Goal: Transaction & Acquisition: Purchase product/service

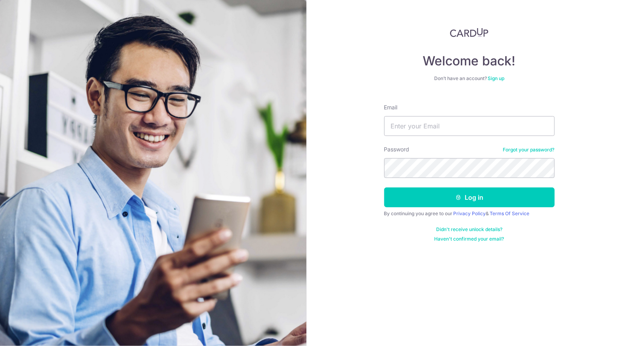
type input "[EMAIL_ADDRESS][DOMAIN_NAME]"
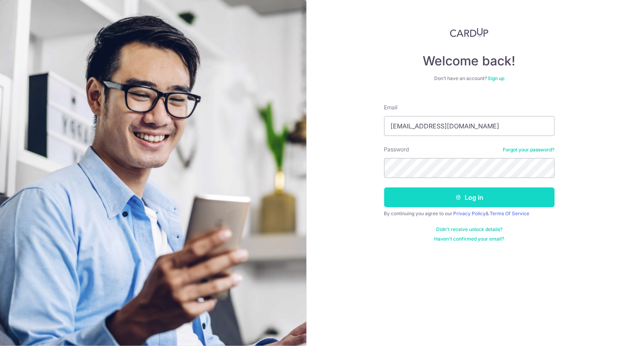
click at [471, 201] on button "Log in" at bounding box center [469, 198] width 170 height 20
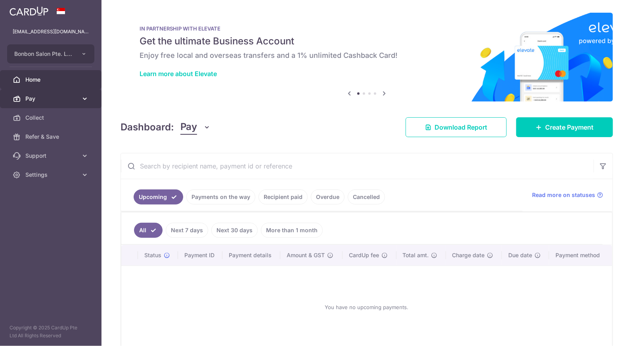
click at [45, 95] on span "Pay" at bounding box center [51, 99] width 52 height 8
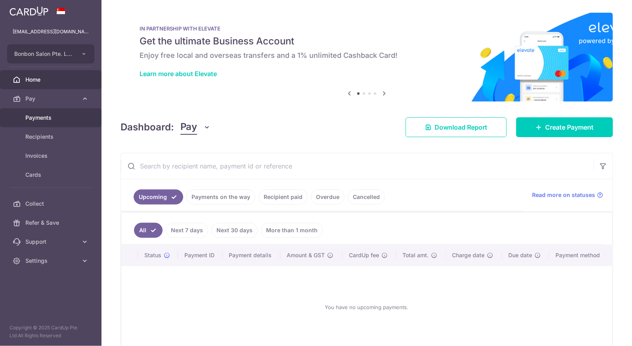
click at [50, 117] on span "Payments" at bounding box center [51, 118] width 52 height 8
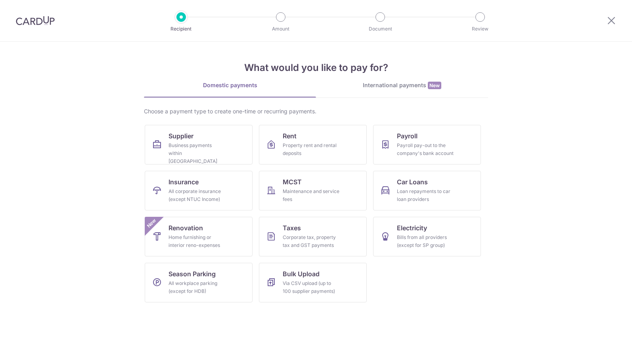
click at [429, 145] on div "Payroll pay-out to the company's bank account" at bounding box center [425, 150] width 57 height 16
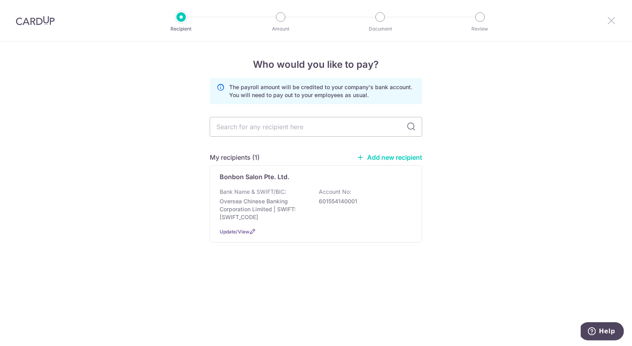
click at [613, 23] on icon at bounding box center [612, 20] width 10 height 10
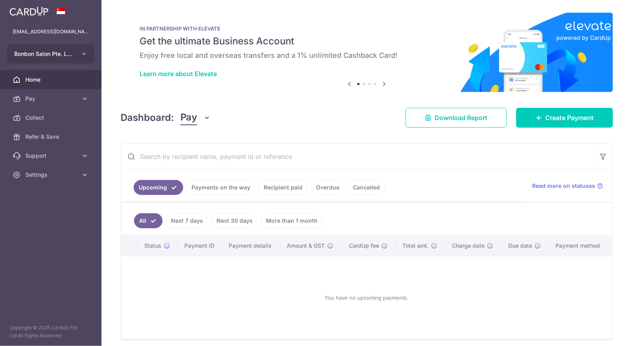
click at [82, 54] on icon "button" at bounding box center [84, 54] width 6 height 6
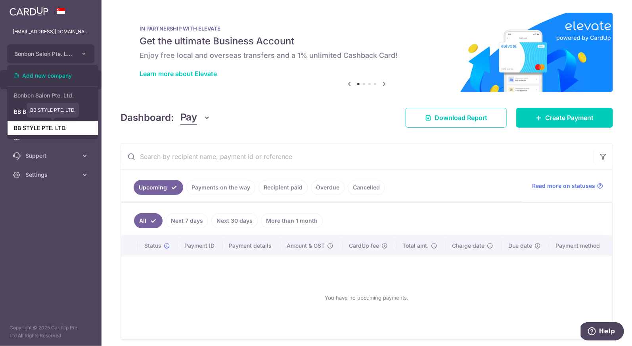
click at [59, 131] on link "BB STYLE PTE. LTD." at bounding box center [53, 128] width 90 height 14
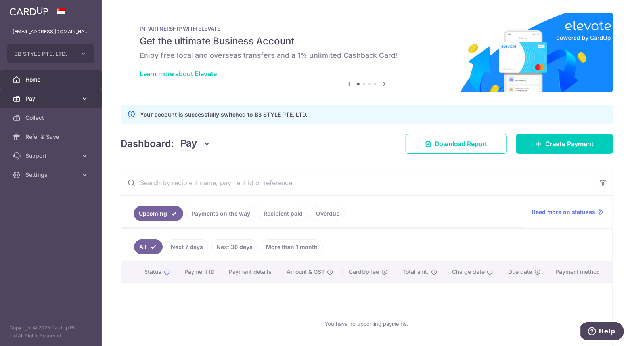
click at [80, 97] on link "Pay" at bounding box center [50, 98] width 101 height 19
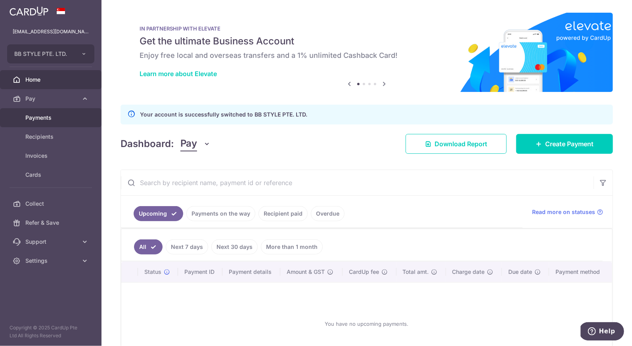
click at [71, 119] on span "Payments" at bounding box center [51, 118] width 52 height 8
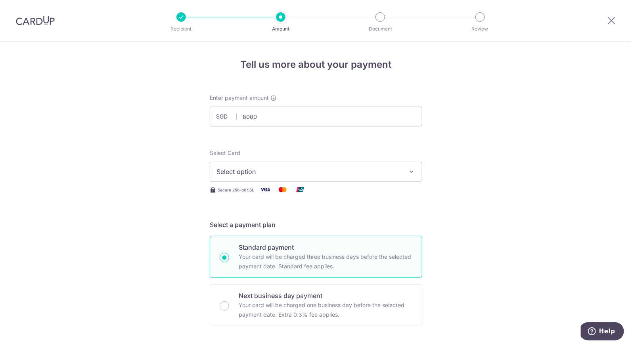
type input "8,000.00"
click at [350, 149] on div "Select Card Select option Add credit card Your Cards **** 7861 **** 2540 **** 5…" at bounding box center [316, 165] width 212 height 33
click at [341, 170] on span "Select option" at bounding box center [308, 172] width 185 height 10
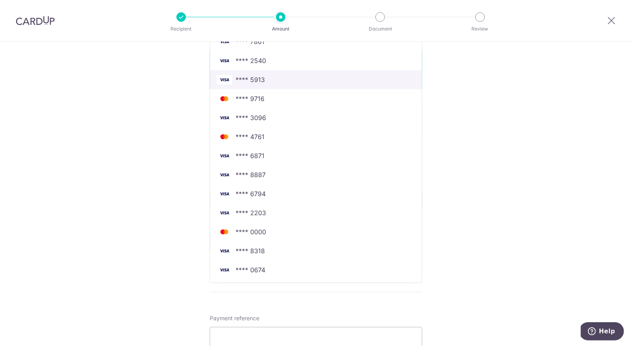
scroll to position [189, 0]
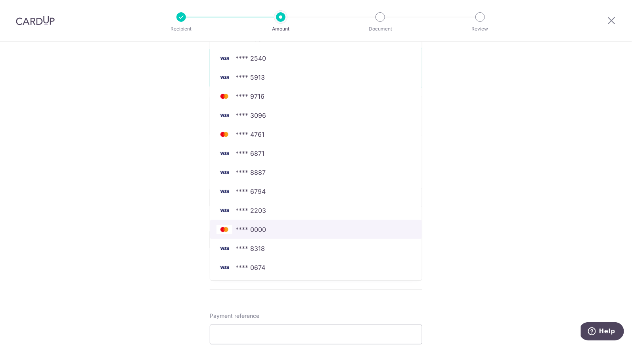
click at [313, 226] on span "**** 0000" at bounding box center [315, 230] width 199 height 10
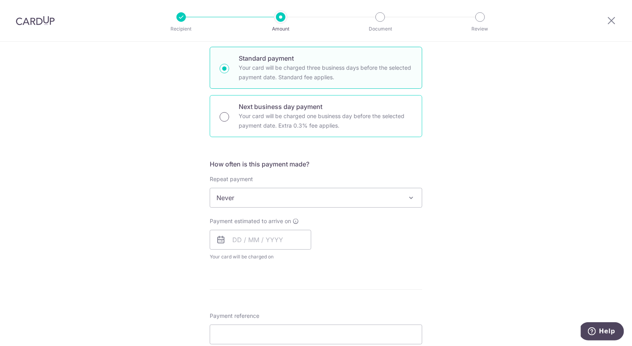
click at [223, 120] on input "Next business day payment Your card will be charged one business day before the…" at bounding box center [225, 117] width 10 height 10
radio input "true"
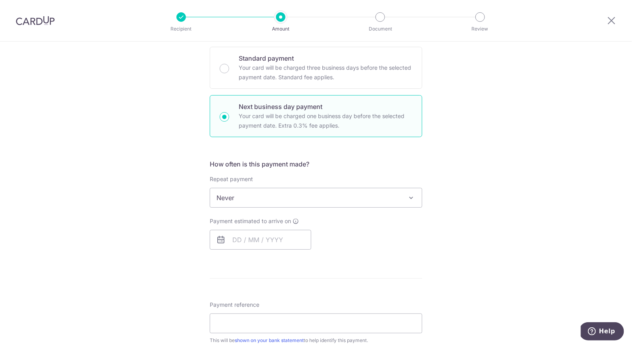
scroll to position [298, 0]
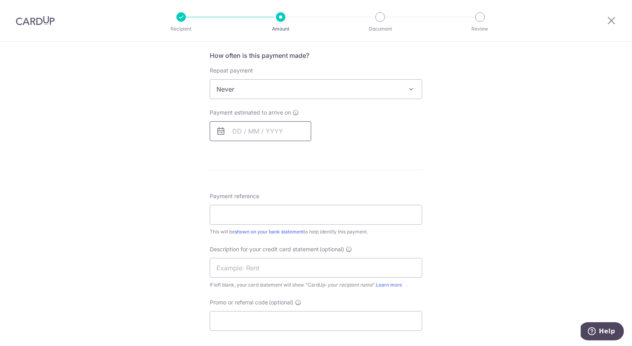
click at [235, 134] on input "text" at bounding box center [260, 131] width 101 height 20
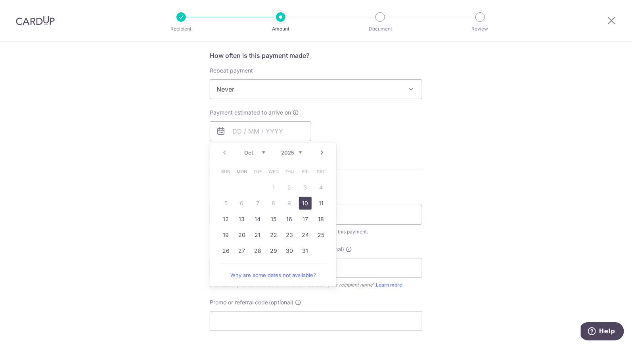
click at [300, 203] on link "10" at bounding box center [305, 203] width 13 height 13
type input "[DATE]"
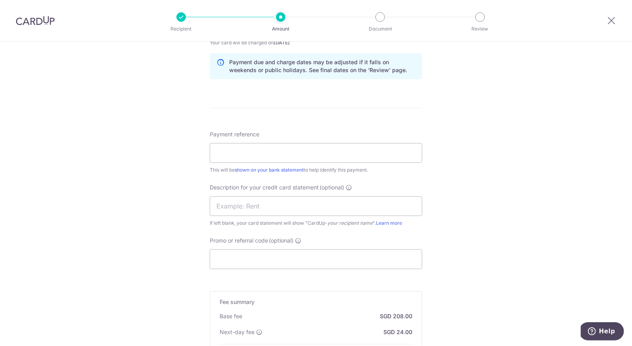
scroll to position [406, 0]
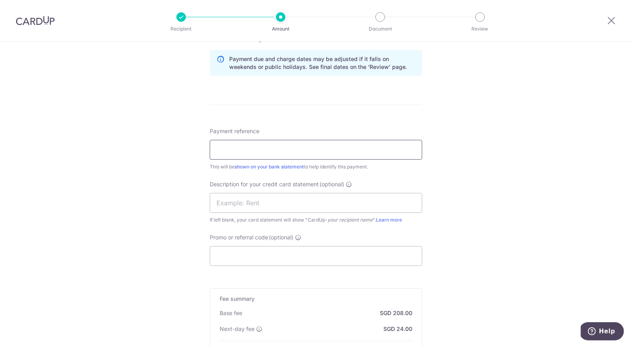
click at [313, 149] on input "Payment reference" at bounding box center [316, 150] width 212 height 20
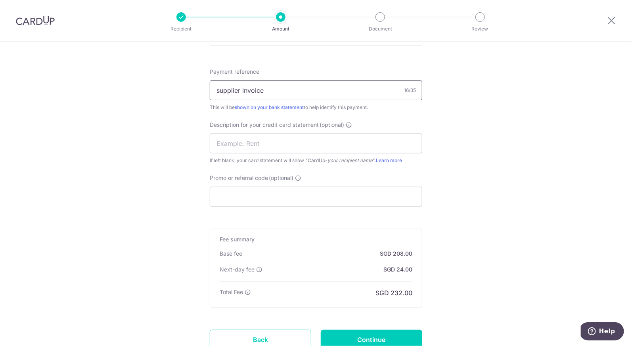
scroll to position [465, 0]
click at [289, 86] on input "supplier invoice" at bounding box center [316, 91] width 212 height 20
type input "payroll"
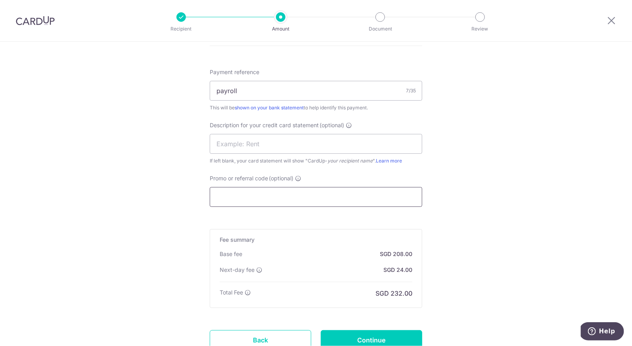
click at [243, 197] on input "Promo or referral code (optional)" at bounding box center [316, 197] width 212 height 20
type input "JEN245"
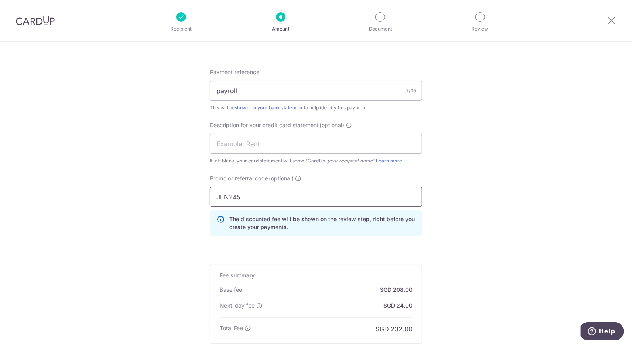
scroll to position [565, 0]
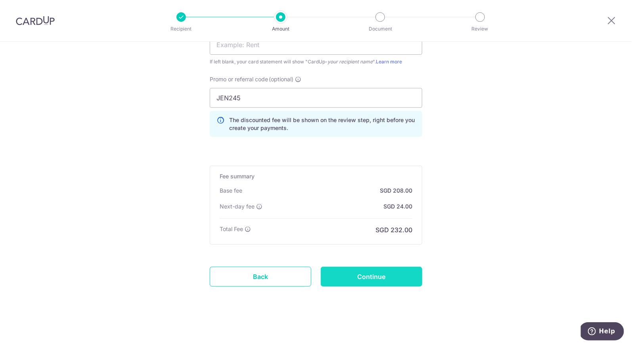
click at [377, 279] on input "Continue" at bounding box center [371, 277] width 101 height 20
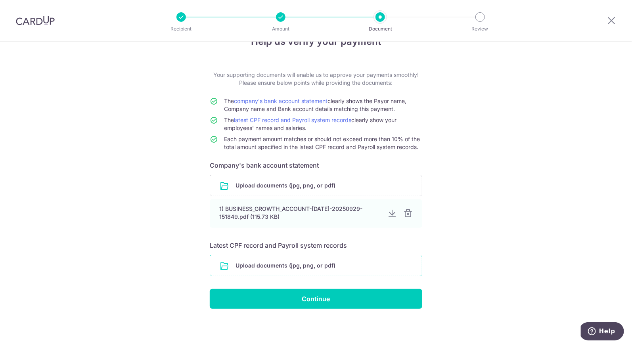
scroll to position [23, 0]
click at [299, 264] on input "file" at bounding box center [316, 266] width 212 height 21
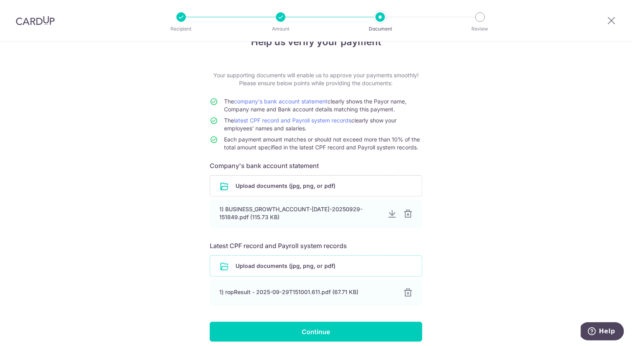
click at [274, 266] on input "file" at bounding box center [316, 266] width 212 height 21
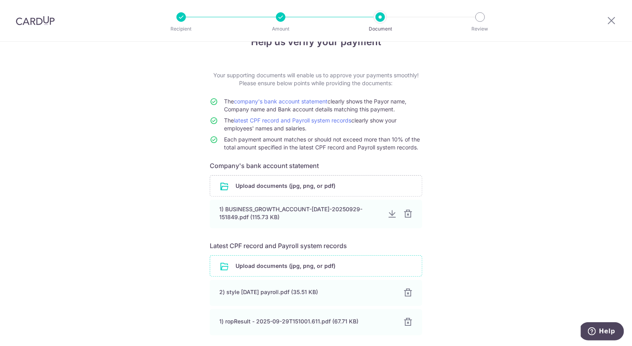
scroll to position [66, 0]
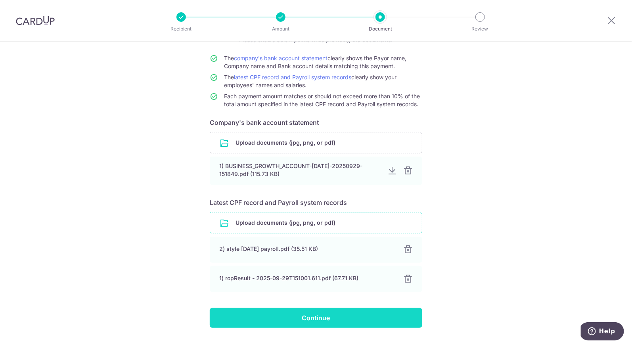
click at [270, 320] on input "Continue" at bounding box center [316, 318] width 212 height 20
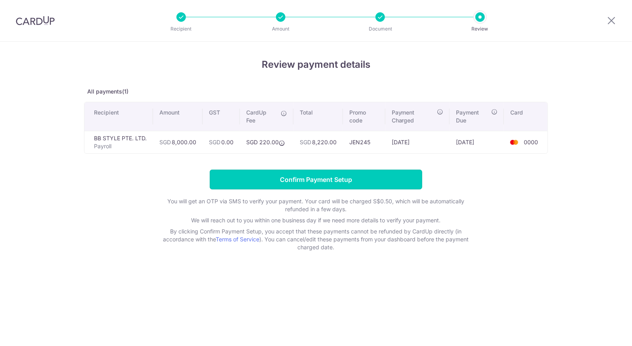
click at [312, 181] on input "Confirm Payment Setup" at bounding box center [316, 180] width 212 height 20
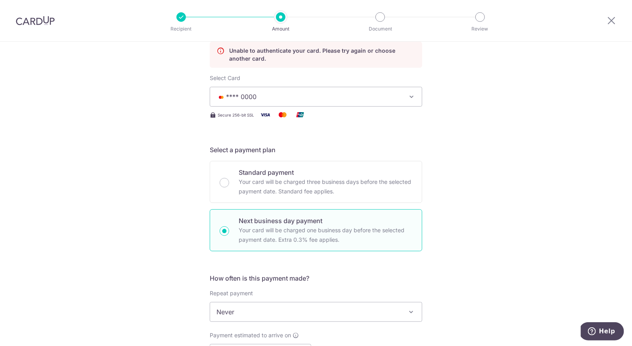
click at [335, 100] on span "**** 0000" at bounding box center [308, 97] width 185 height 10
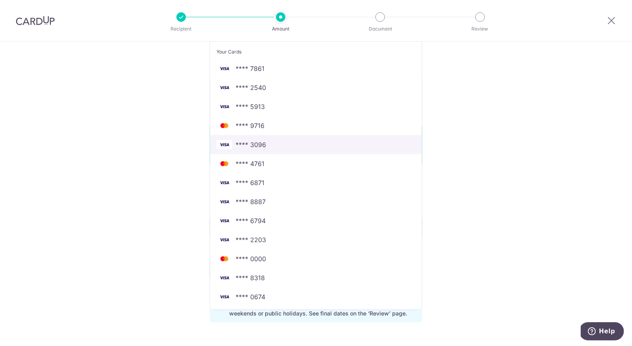
scroll to position [193, 0]
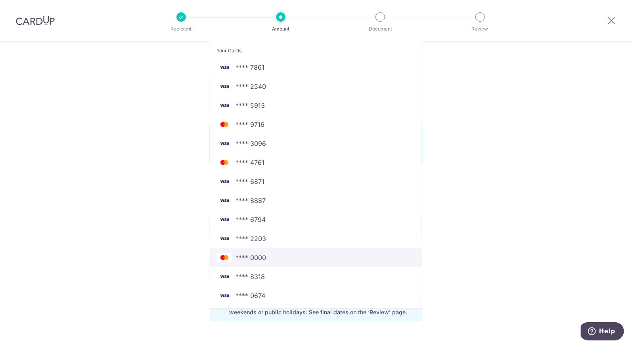
click at [287, 260] on span "**** 0000" at bounding box center [315, 258] width 199 height 10
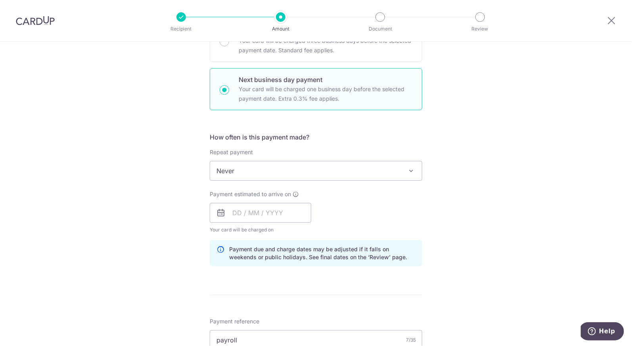
scroll to position [251, 0]
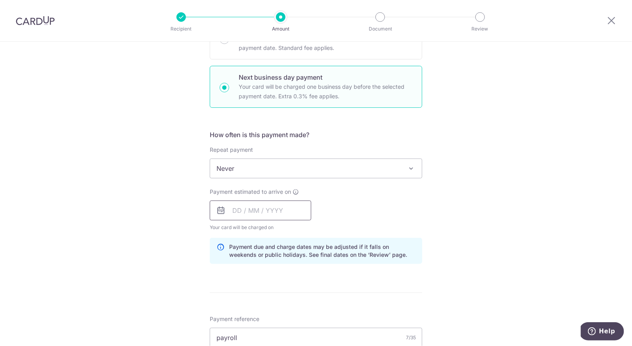
click at [234, 210] on input "text" at bounding box center [260, 211] width 101 height 20
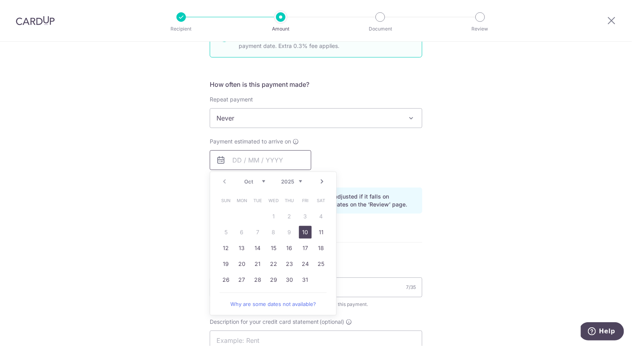
scroll to position [306, 0]
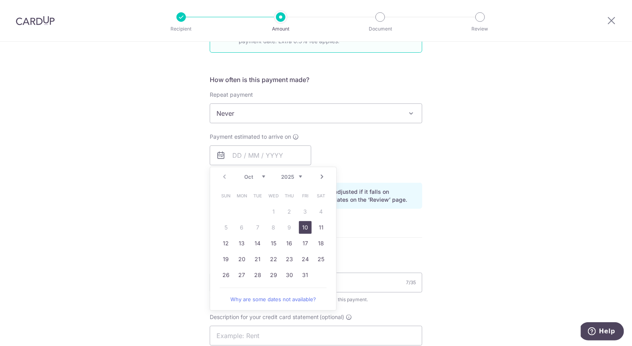
click at [304, 227] on link "10" at bounding box center [305, 227] width 13 height 13
type input "10/10/2025"
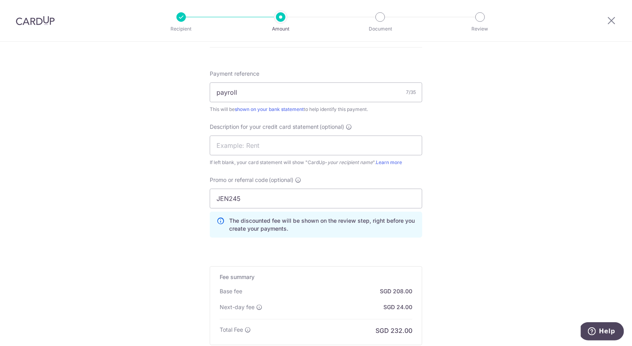
scroll to position [597, 0]
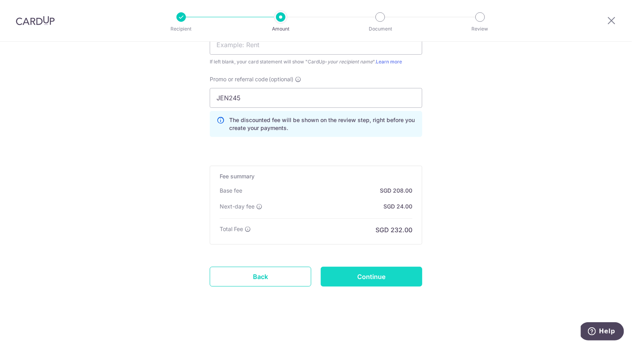
click at [354, 280] on input "Continue" at bounding box center [371, 277] width 101 height 20
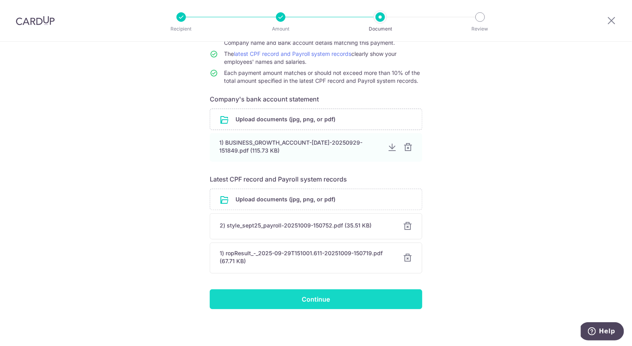
click at [315, 300] on input "Continue" at bounding box center [316, 299] width 212 height 20
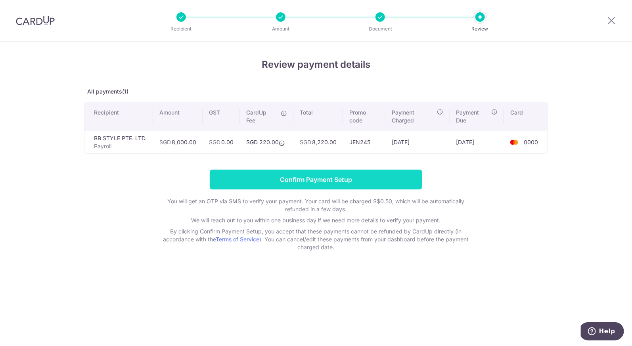
click at [329, 181] on input "Confirm Payment Setup" at bounding box center [316, 180] width 212 height 20
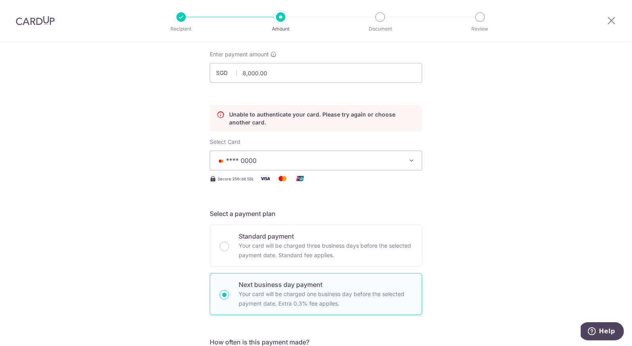
scroll to position [46, 0]
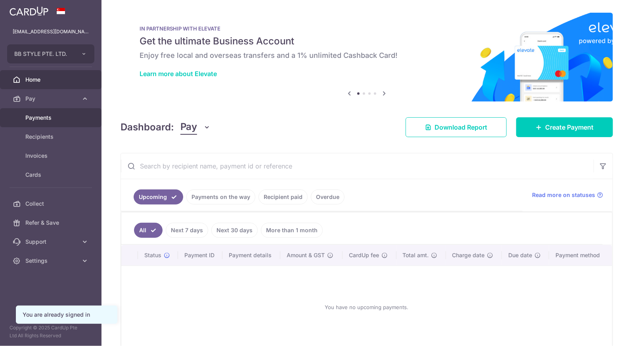
click at [61, 116] on span "Payments" at bounding box center [51, 118] width 52 height 8
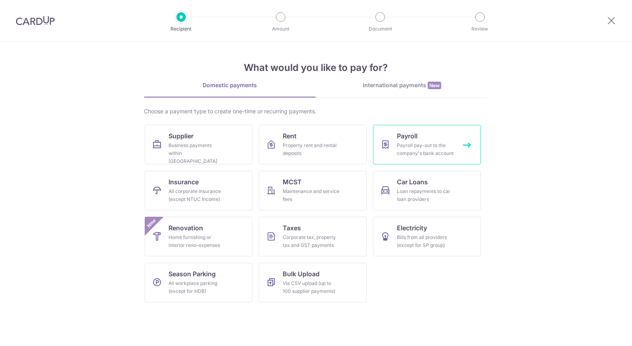
click at [438, 140] on link "Payroll Payroll pay-out to the company's bank account" at bounding box center [427, 145] width 108 height 40
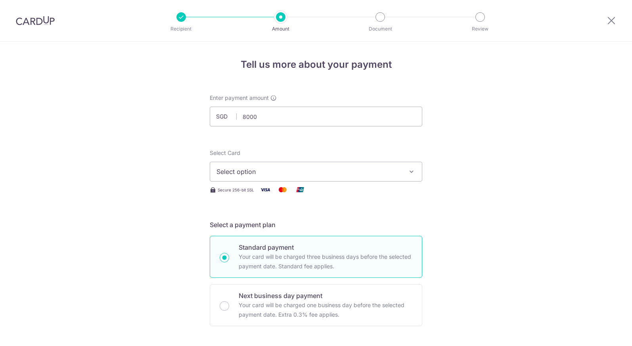
type input "8,000.00"
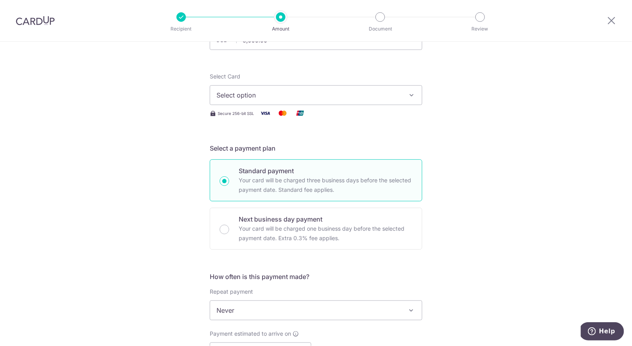
click at [275, 97] on span "Select option" at bounding box center [308, 95] width 185 height 10
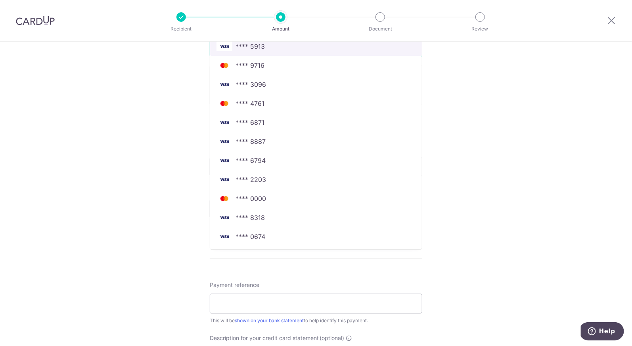
scroll to position [226, 0]
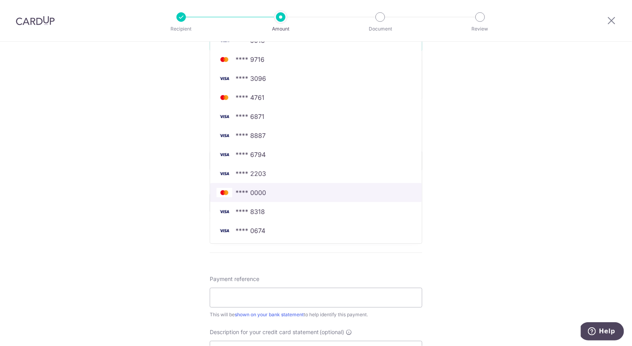
click at [260, 195] on span "**** 0000" at bounding box center [250, 193] width 31 height 10
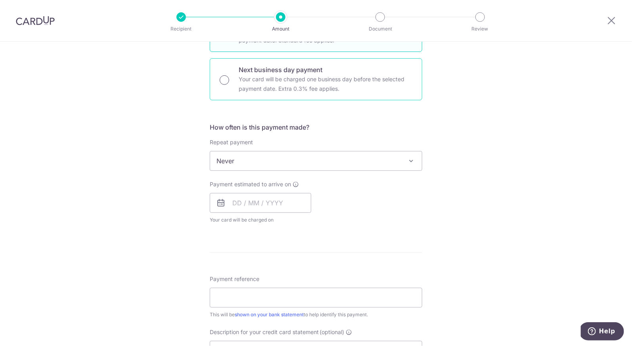
click at [225, 78] on input "Next business day payment Your card will be charged one business day before the…" at bounding box center [225, 80] width 10 height 10
radio input "true"
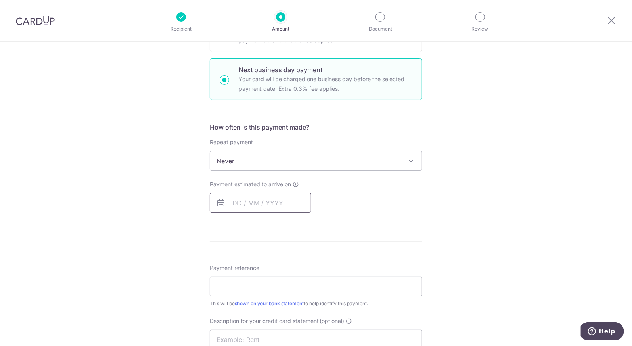
click at [229, 205] on input "text" at bounding box center [260, 203] width 101 height 20
click at [304, 277] on link "10" at bounding box center [305, 275] width 13 height 13
type input "[DATE]"
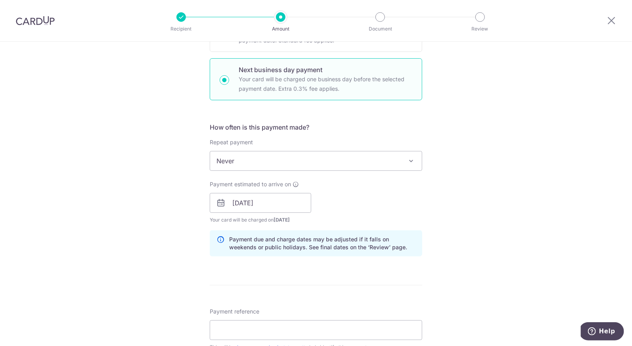
scroll to position [361, 0]
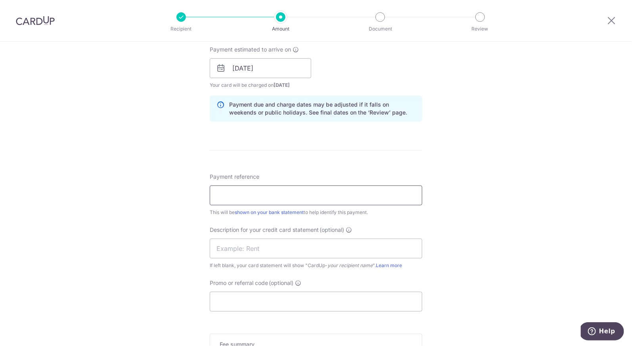
click at [329, 198] on input "Payment reference" at bounding box center [316, 196] width 212 height 20
type input "payroll"
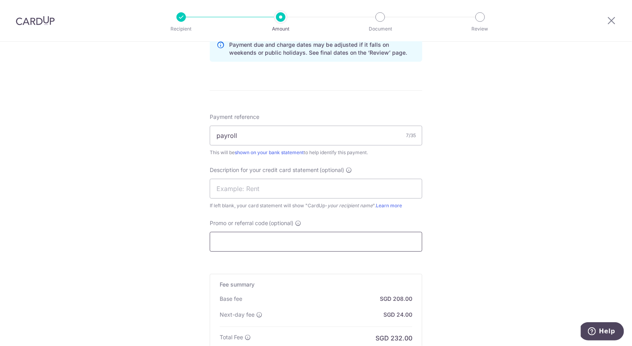
click at [288, 241] on input "Promo or referral code (optional)" at bounding box center [316, 242] width 212 height 20
type input "JEN245"
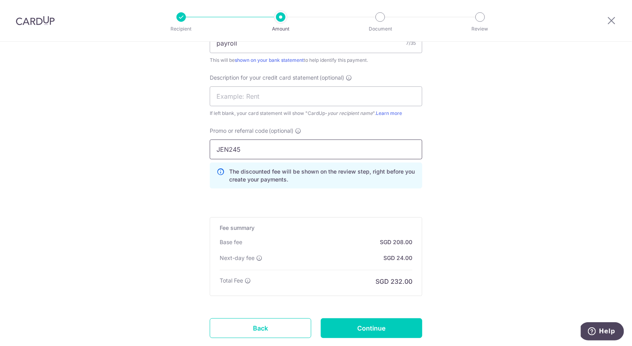
scroll to position [565, 0]
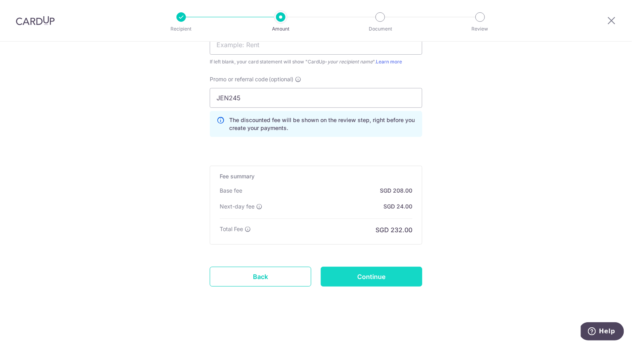
click at [366, 286] on input "Continue" at bounding box center [371, 277] width 101 height 20
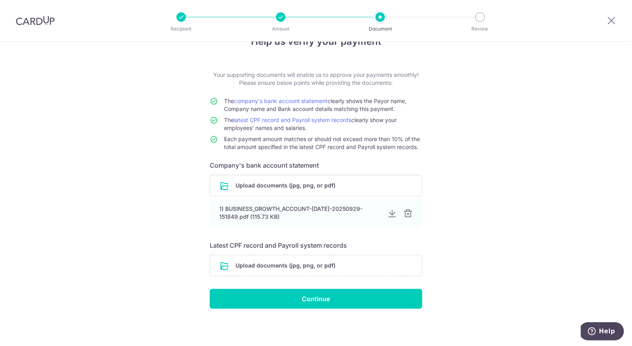
scroll to position [23, 0]
click at [298, 264] on input "file" at bounding box center [316, 266] width 212 height 21
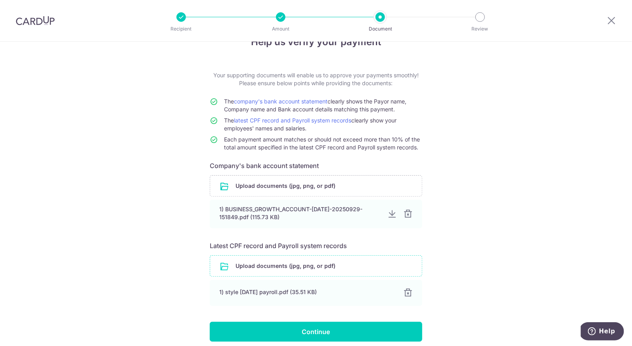
click at [277, 266] on input "file" at bounding box center [316, 266] width 212 height 21
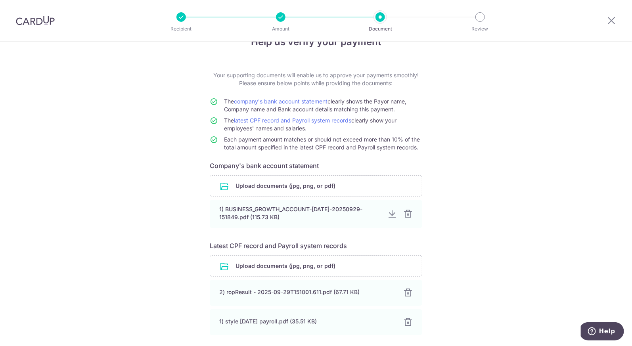
scroll to position [84, 0]
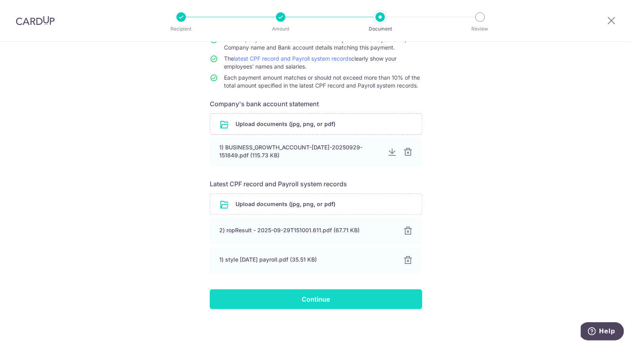
click at [261, 301] on input "Continue" at bounding box center [316, 299] width 212 height 20
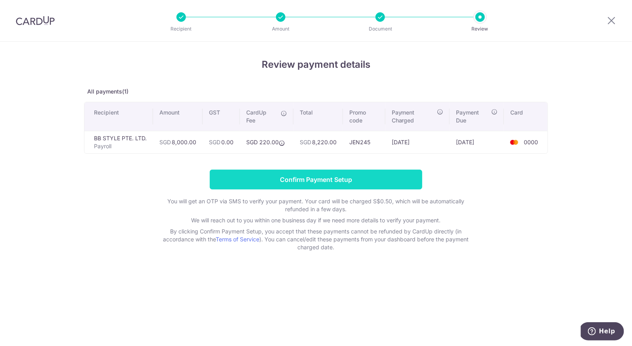
click at [348, 180] on input "Confirm Payment Setup" at bounding box center [316, 180] width 212 height 20
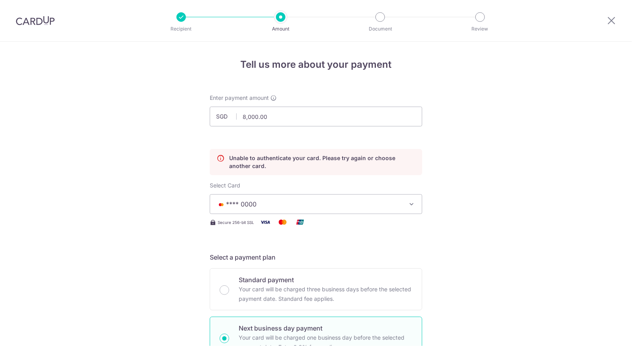
click at [346, 199] on span "**** 0000" at bounding box center [308, 204] width 185 height 10
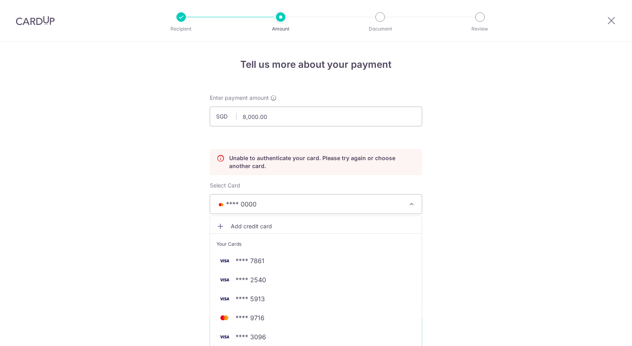
click at [347, 199] on span "**** 0000" at bounding box center [308, 204] width 185 height 10
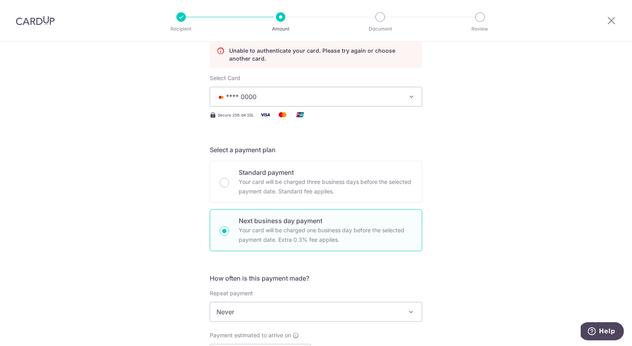
click at [347, 99] on span "**** 0000" at bounding box center [308, 97] width 185 height 10
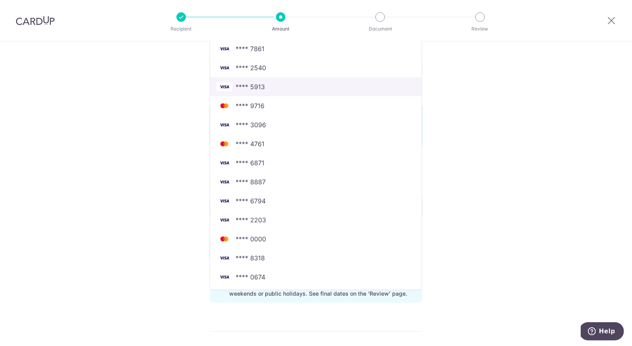
scroll to position [211, 0]
